Goal: Transaction & Acquisition: Purchase product/service

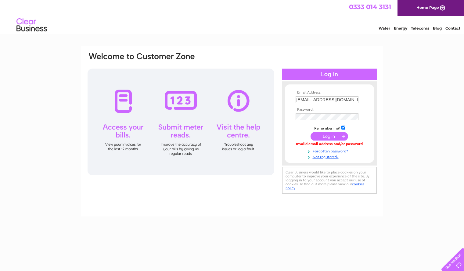
click at [316, 120] on td at bounding box center [329, 117] width 71 height 10
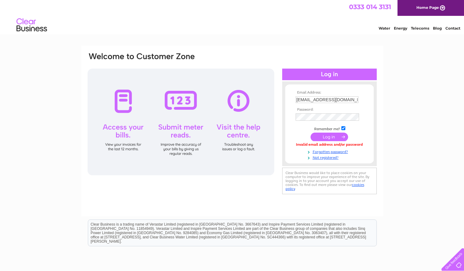
click at [343, 127] on input "checkbox" at bounding box center [343, 128] width 4 height 4
checkbox input "false"
click at [328, 135] on input "submit" at bounding box center [330, 136] width 38 height 9
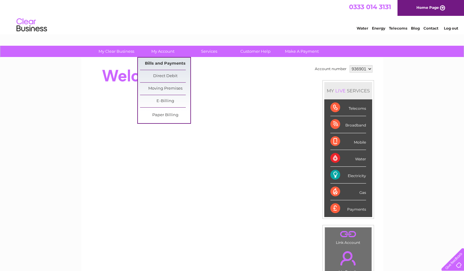
click at [166, 61] on link "Bills and Payments" at bounding box center [165, 64] width 50 height 12
click at [171, 64] on link "Bills and Payments" at bounding box center [165, 64] width 50 height 12
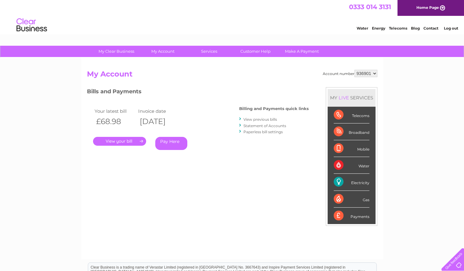
click at [171, 142] on link "Pay Here" at bounding box center [171, 143] width 32 height 13
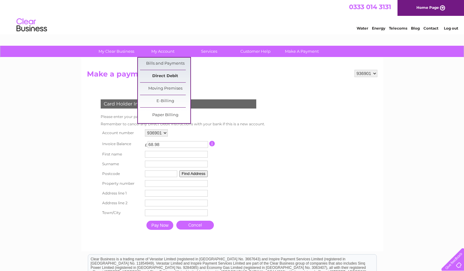
click at [164, 74] on link "Direct Debit" at bounding box center [165, 76] width 50 height 12
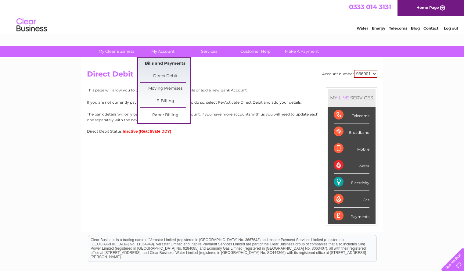
click at [165, 64] on link "Bills and Payments" at bounding box center [165, 64] width 50 height 12
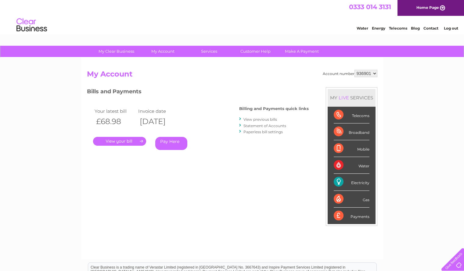
click at [171, 143] on link "Pay Here" at bounding box center [171, 143] width 32 height 13
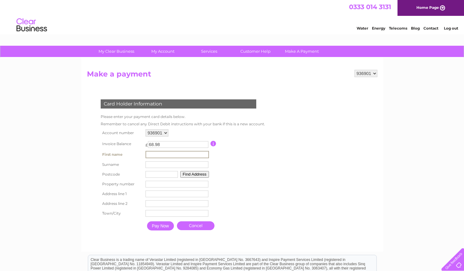
click at [147, 155] on input "text" at bounding box center [177, 154] width 63 height 7
type input "mobile"
click at [153, 164] on input "text" at bounding box center [177, 164] width 63 height 7
type input "fix"
click at [156, 184] on input "number" at bounding box center [176, 183] width 63 height 7
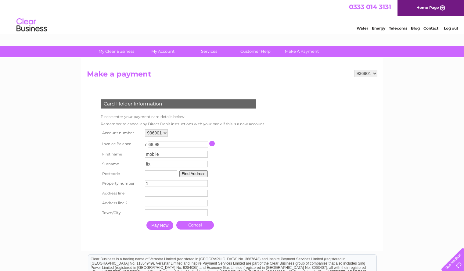
type input "1"
click at [204, 182] on input "1" at bounding box center [176, 183] width 63 height 7
type input "26"
click at [152, 191] on input "text" at bounding box center [177, 193] width 63 height 7
type input "sheaf street"
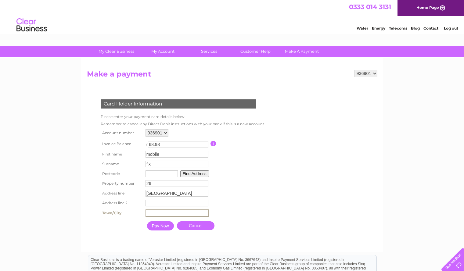
click at [164, 214] on input "text" at bounding box center [177, 213] width 63 height 7
type input "daventry"
click at [163, 227] on input "Pay Now" at bounding box center [159, 225] width 27 height 9
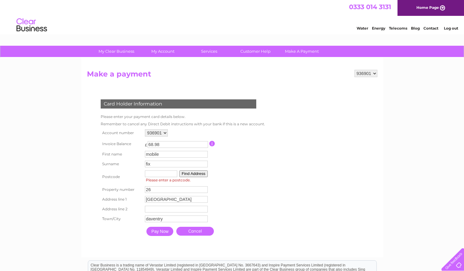
click at [153, 173] on input "text" at bounding box center [161, 174] width 32 height 7
type input "nn114ab"
click at [161, 229] on input "Pay Now" at bounding box center [159, 231] width 27 height 9
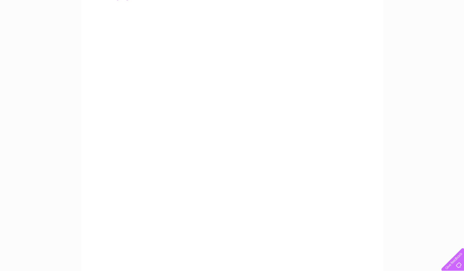
scroll to position [73, 0]
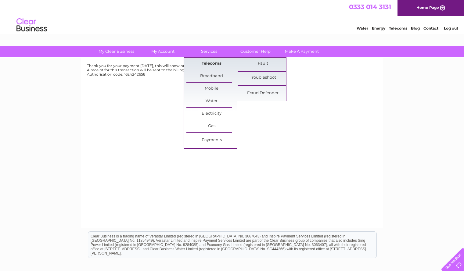
click at [207, 63] on link "Telecoms" at bounding box center [211, 64] width 50 height 12
click at [214, 64] on link "Telecoms" at bounding box center [211, 64] width 50 height 12
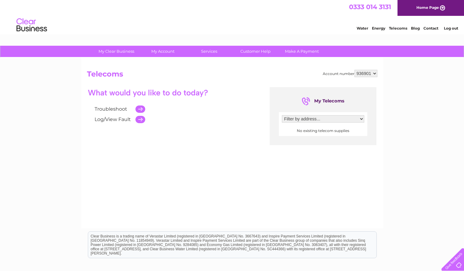
click at [360, 119] on select "Filter by address..." at bounding box center [323, 118] width 82 height 7
click at [120, 118] on link "Log/View Fault" at bounding box center [113, 120] width 36 height 6
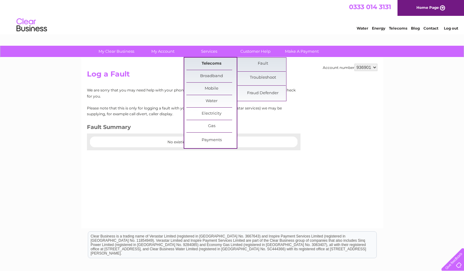
click at [211, 64] on link "Telecoms" at bounding box center [211, 64] width 50 height 12
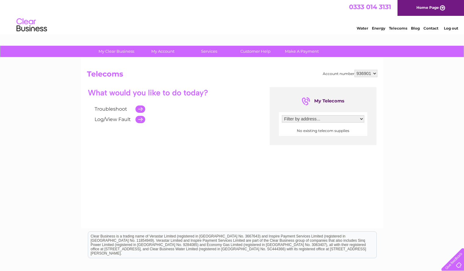
click at [361, 120] on select "Filter by address..." at bounding box center [323, 118] width 82 height 7
click at [282, 115] on select "Filter by address..." at bounding box center [323, 118] width 82 height 7
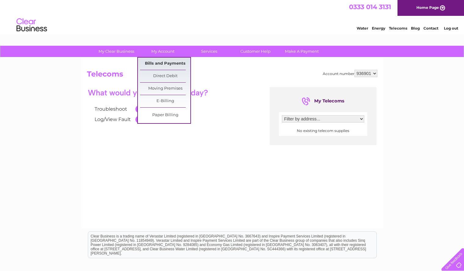
click at [169, 62] on link "Bills and Payments" at bounding box center [165, 64] width 50 height 12
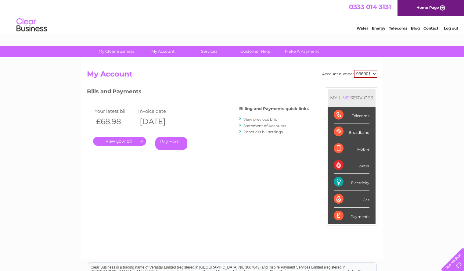
click at [257, 120] on link "View previous bills" at bounding box center [260, 119] width 34 height 5
